Goal: Go to known website: Access a specific website the user already knows

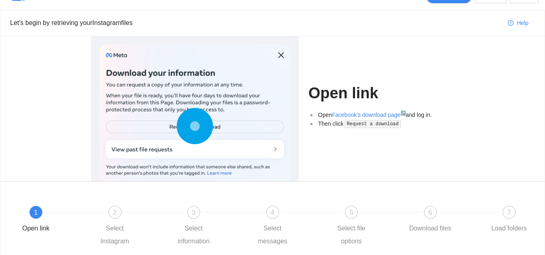
scroll to position [15, 0]
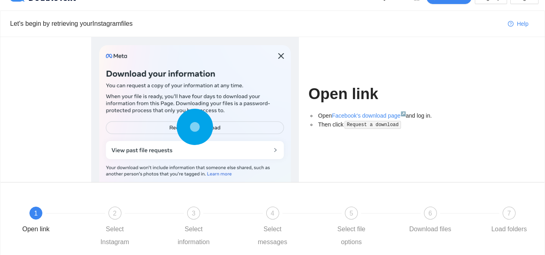
click at [193, 126] on circle at bounding box center [195, 127] width 12 height 12
click at [191, 129] on circle at bounding box center [195, 127] width 12 height 12
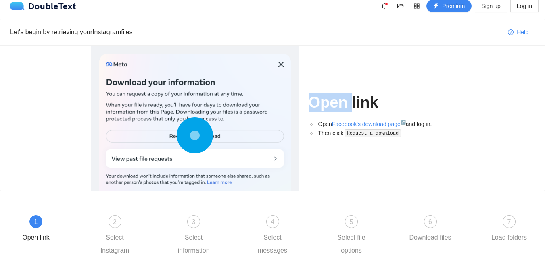
scroll to position [0, 0]
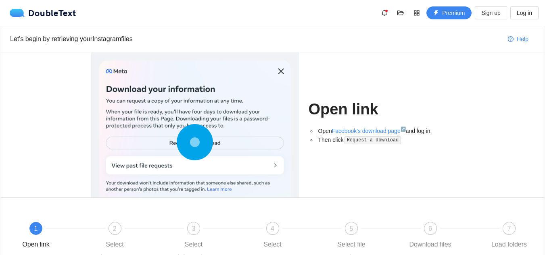
click at [195, 142] on circle at bounding box center [195, 142] width 0 height 0
click at [191, 129] on icon at bounding box center [195, 142] width 36 height 36
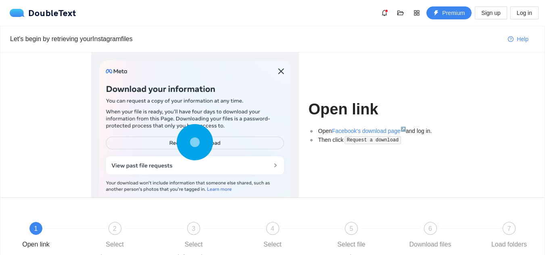
click at [195, 142] on circle at bounding box center [195, 142] width 0 height 0
click at [191, 129] on icon at bounding box center [195, 142] width 36 height 36
click at [195, 142] on circle at bounding box center [195, 142] width 0 height 0
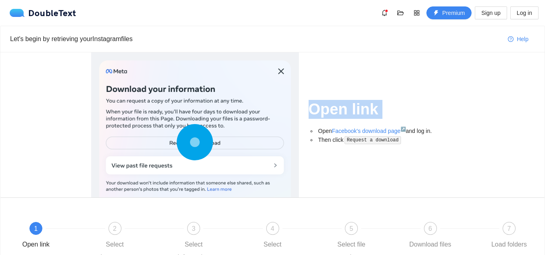
click at [195, 142] on circle at bounding box center [195, 142] width 0 height 0
click at [191, 129] on icon at bounding box center [195, 142] width 36 height 36
click at [195, 142] on circle at bounding box center [195, 142] width 0 height 0
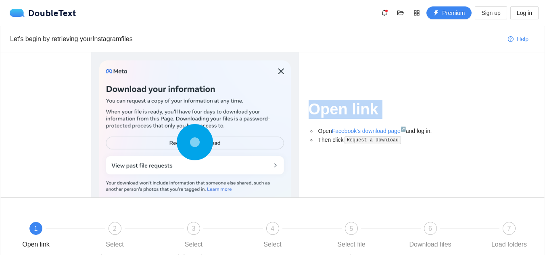
click at [195, 142] on circle at bounding box center [195, 142] width 0 height 0
click at [191, 129] on icon at bounding box center [195, 142] width 36 height 36
click at [412, 68] on div "Open link Open Facebook's download page ↗ and log in. Then click Request a down…" at bounding box center [381, 124] width 146 height 145
click at [274, 76] on div at bounding box center [194, 143] width 191 height 167
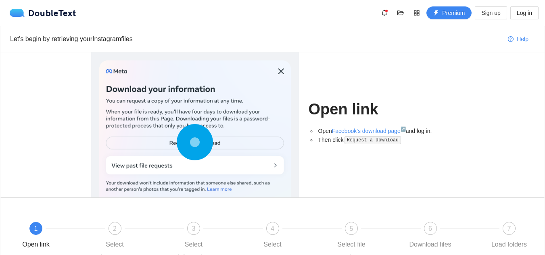
click at [229, 3] on div "DoubleText Premium Sign up Log in" at bounding box center [272, 13] width 545 height 26
